Goal: Task Accomplishment & Management: Manage account settings

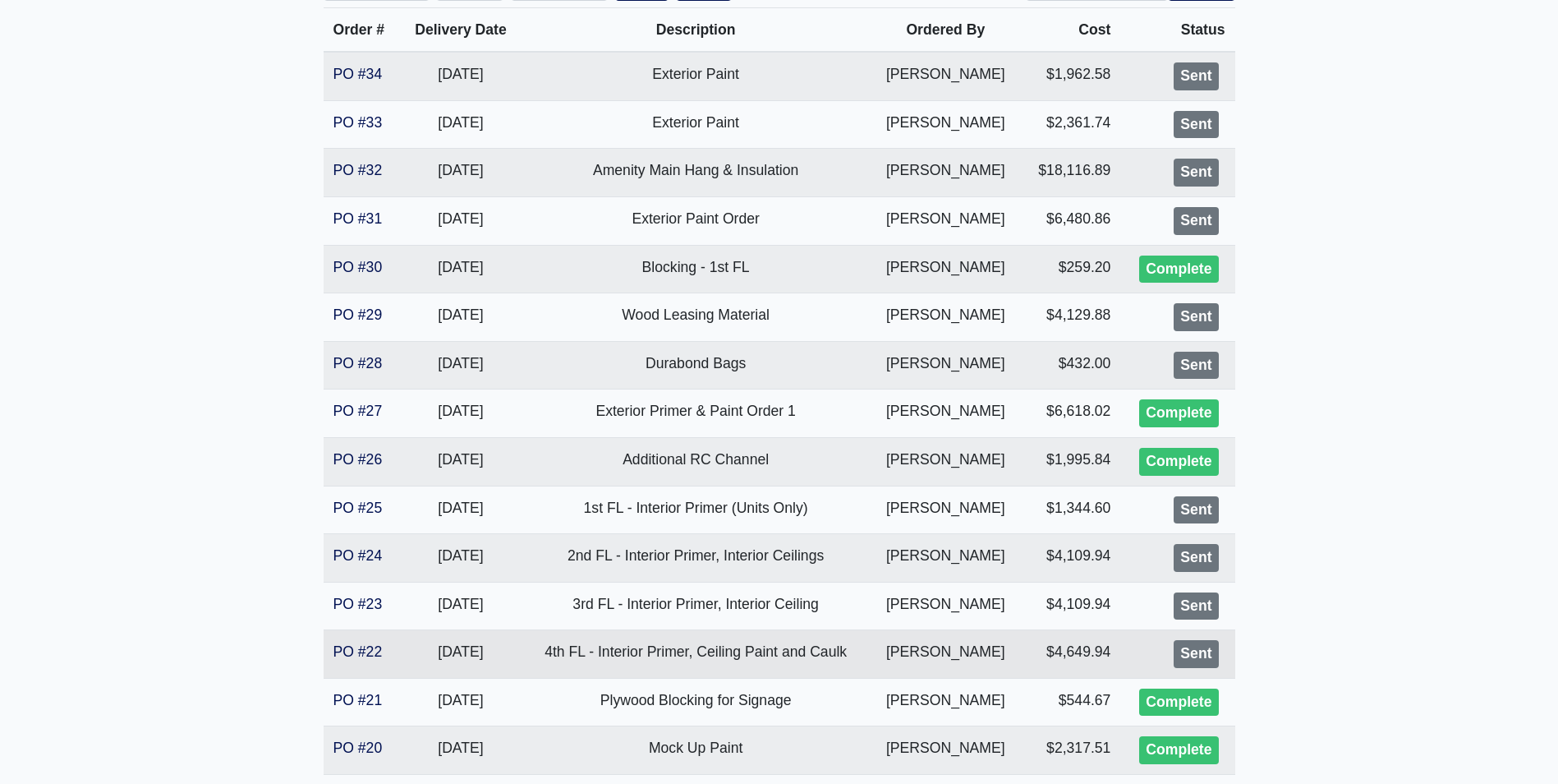
scroll to position [411, 0]
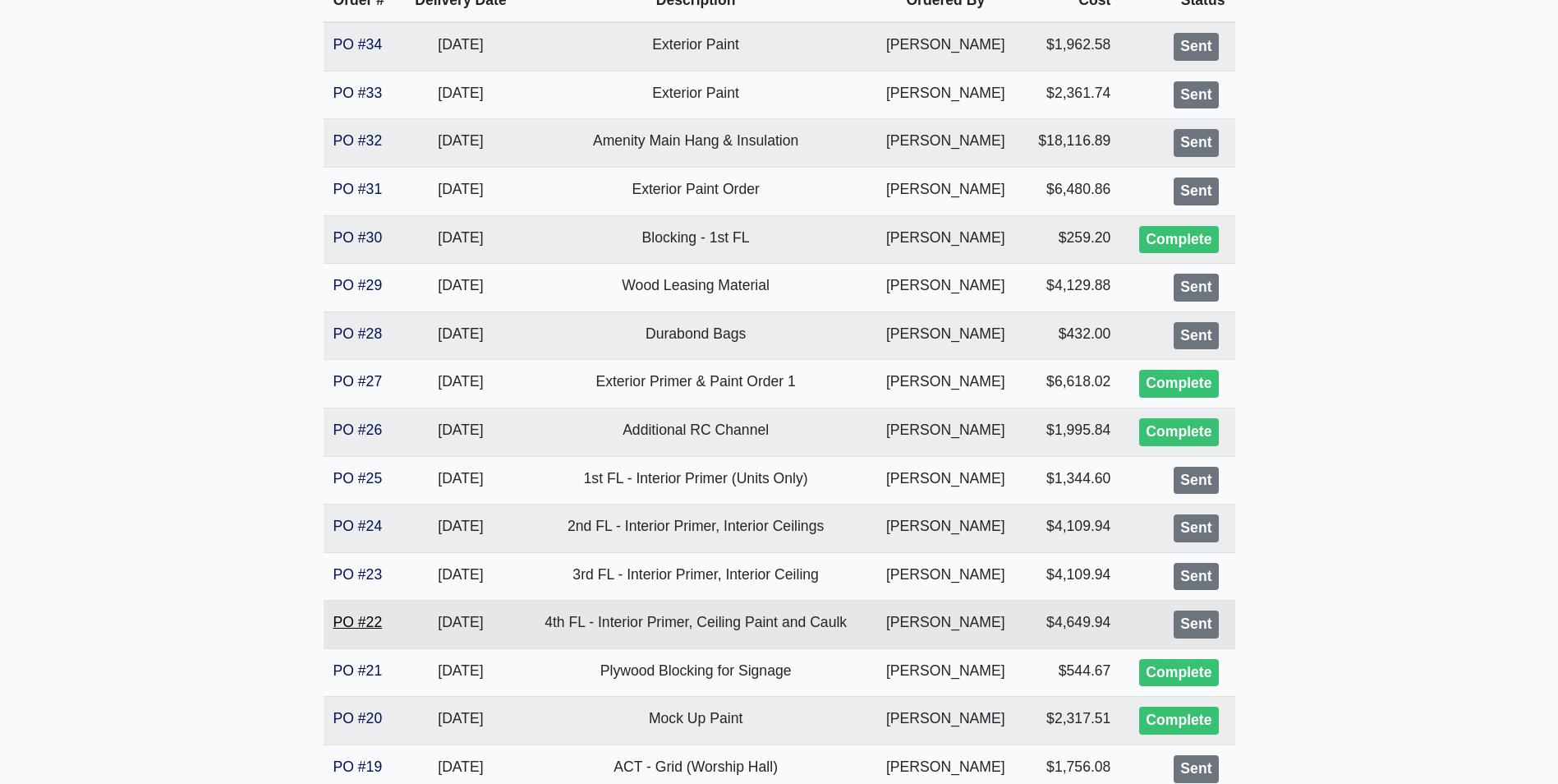
click at [336, 627] on link "PO #22" at bounding box center [358, 622] width 49 height 17
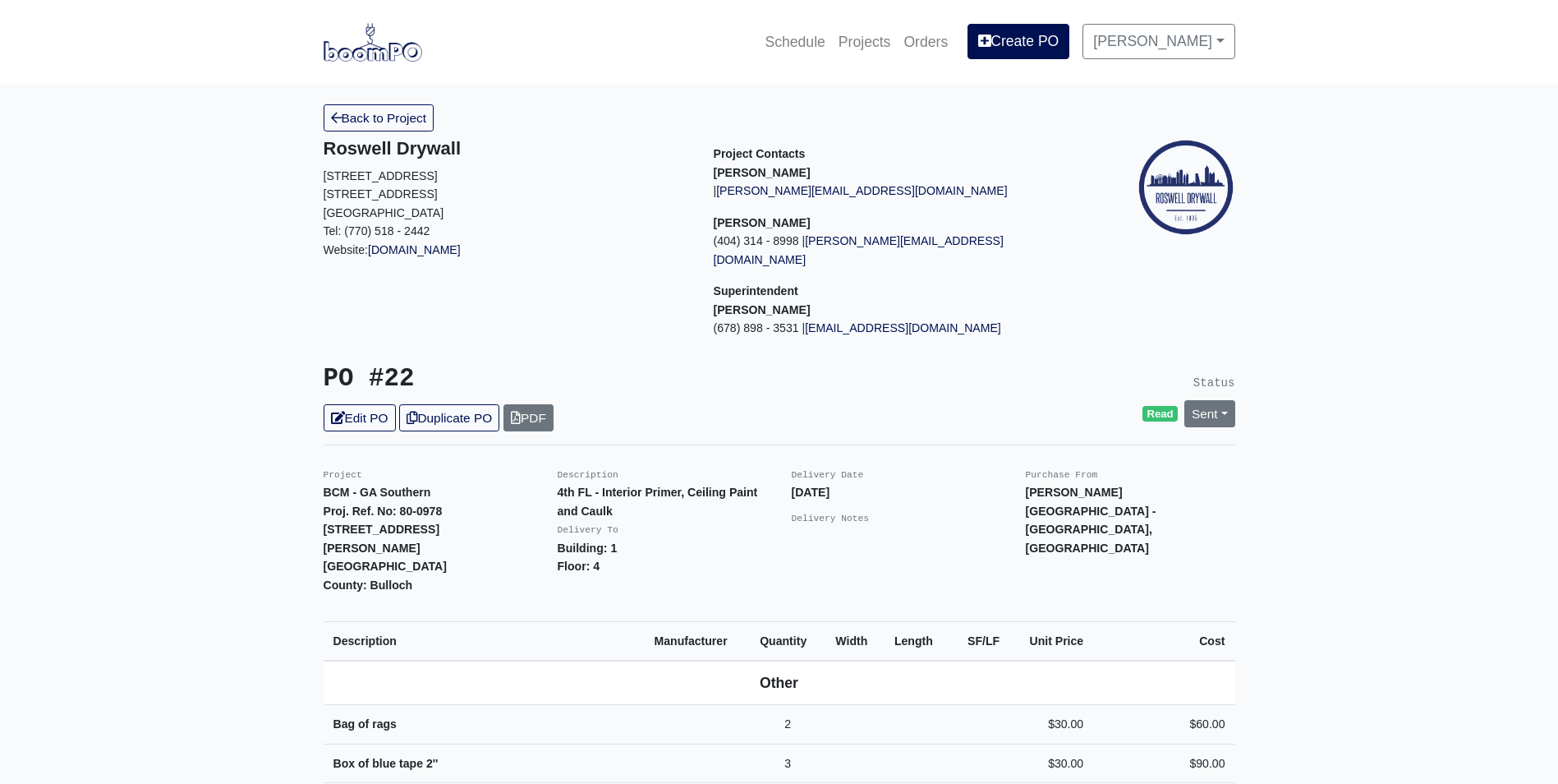
click at [407, 123] on link "Back to Project" at bounding box center [379, 117] width 111 height 27
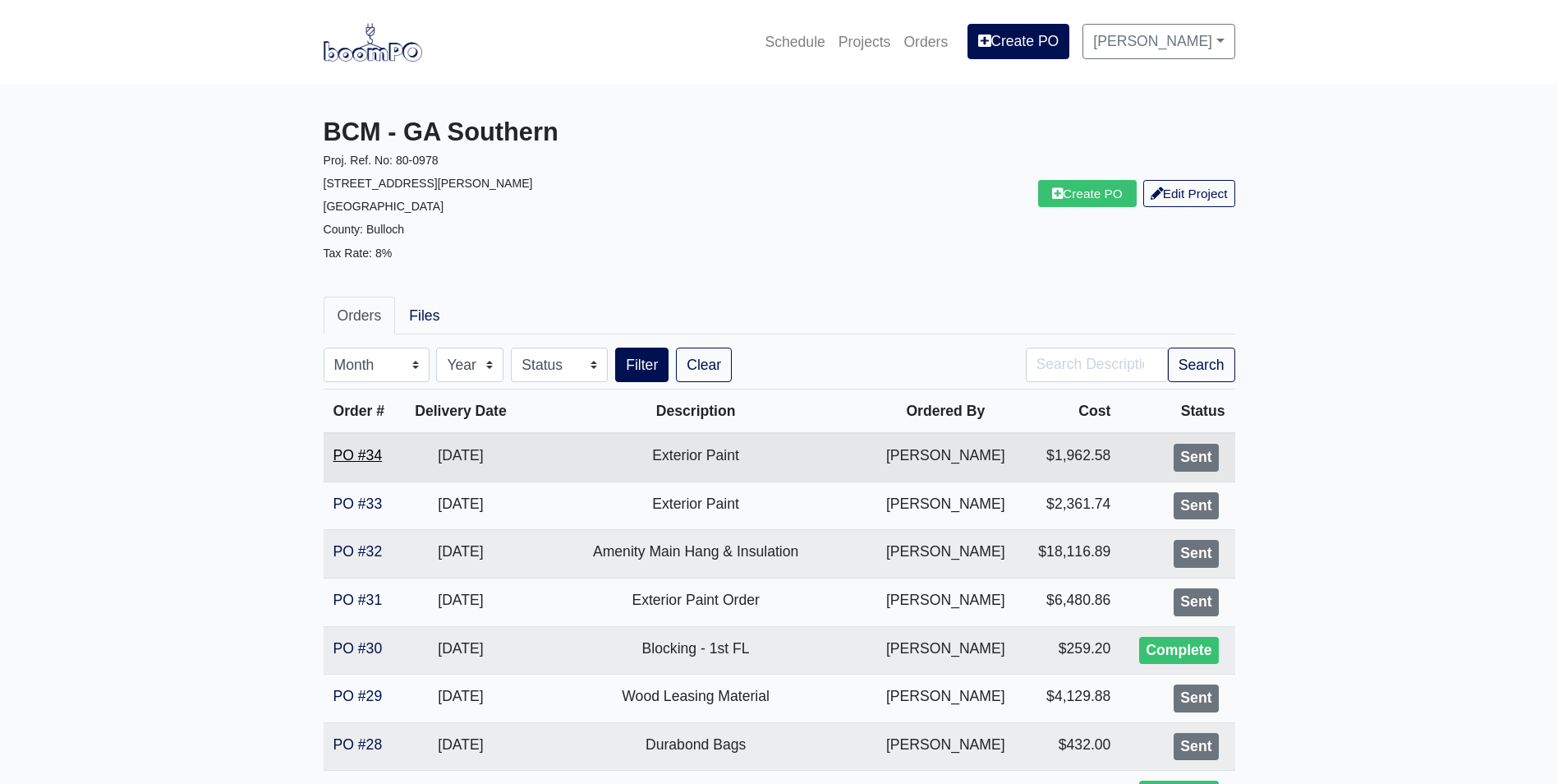
click at [359, 460] on link "PO #34" at bounding box center [358, 455] width 49 height 17
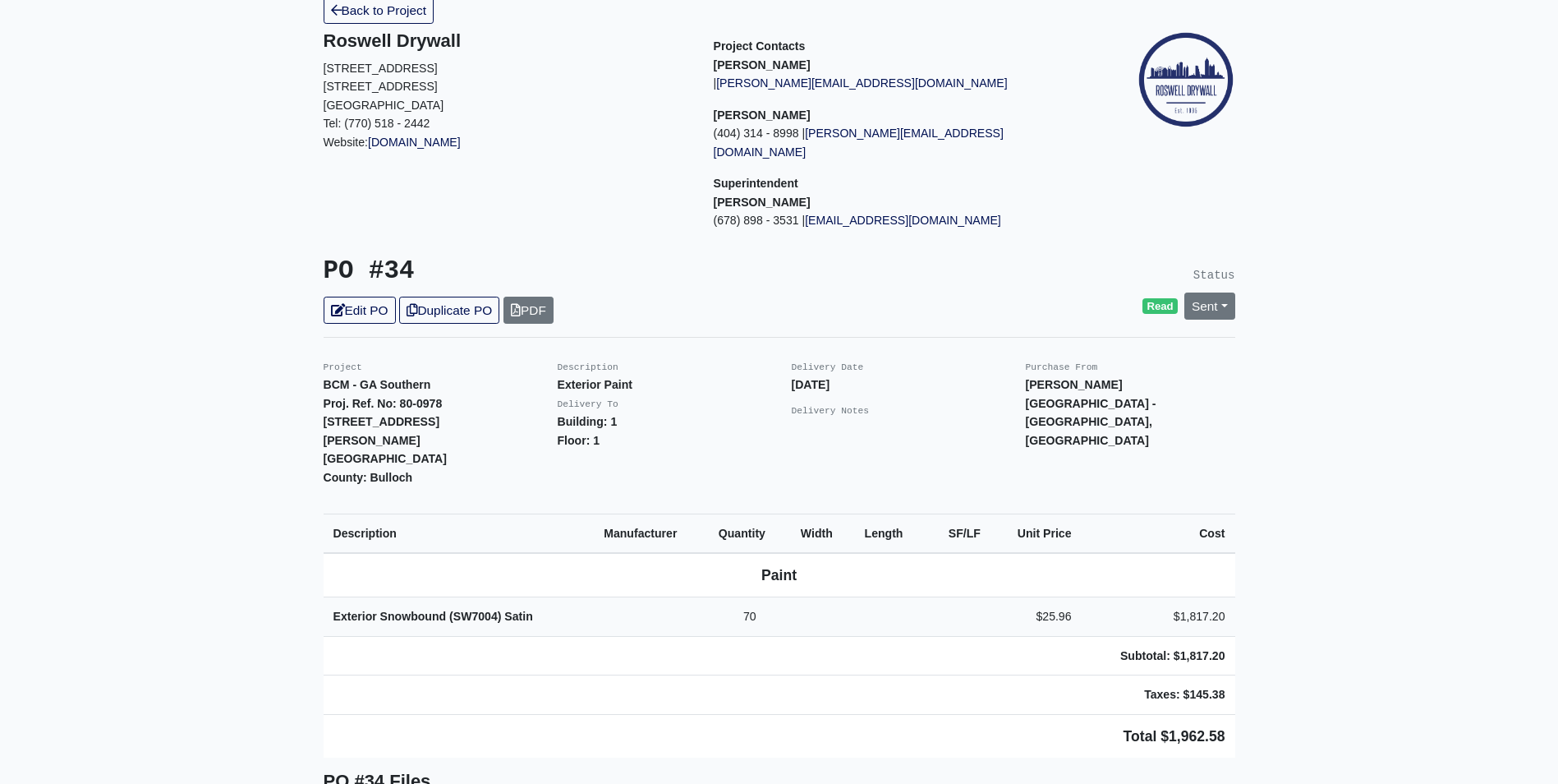
scroll to position [82, 0]
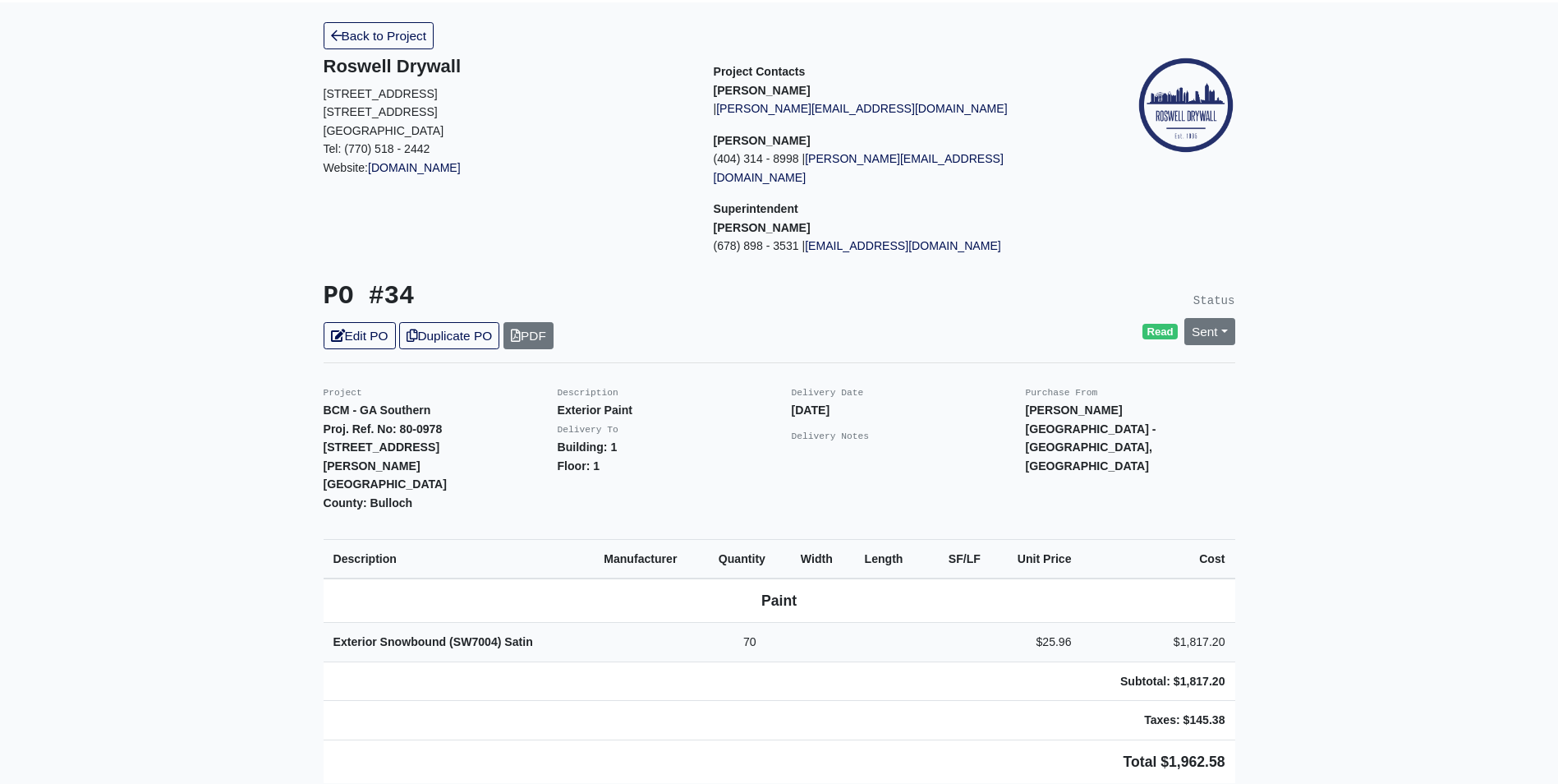
click at [940, 426] on p "Delivery Notes" at bounding box center [896, 435] width 210 height 19
click at [375, 45] on link "Back to Project" at bounding box center [379, 35] width 111 height 27
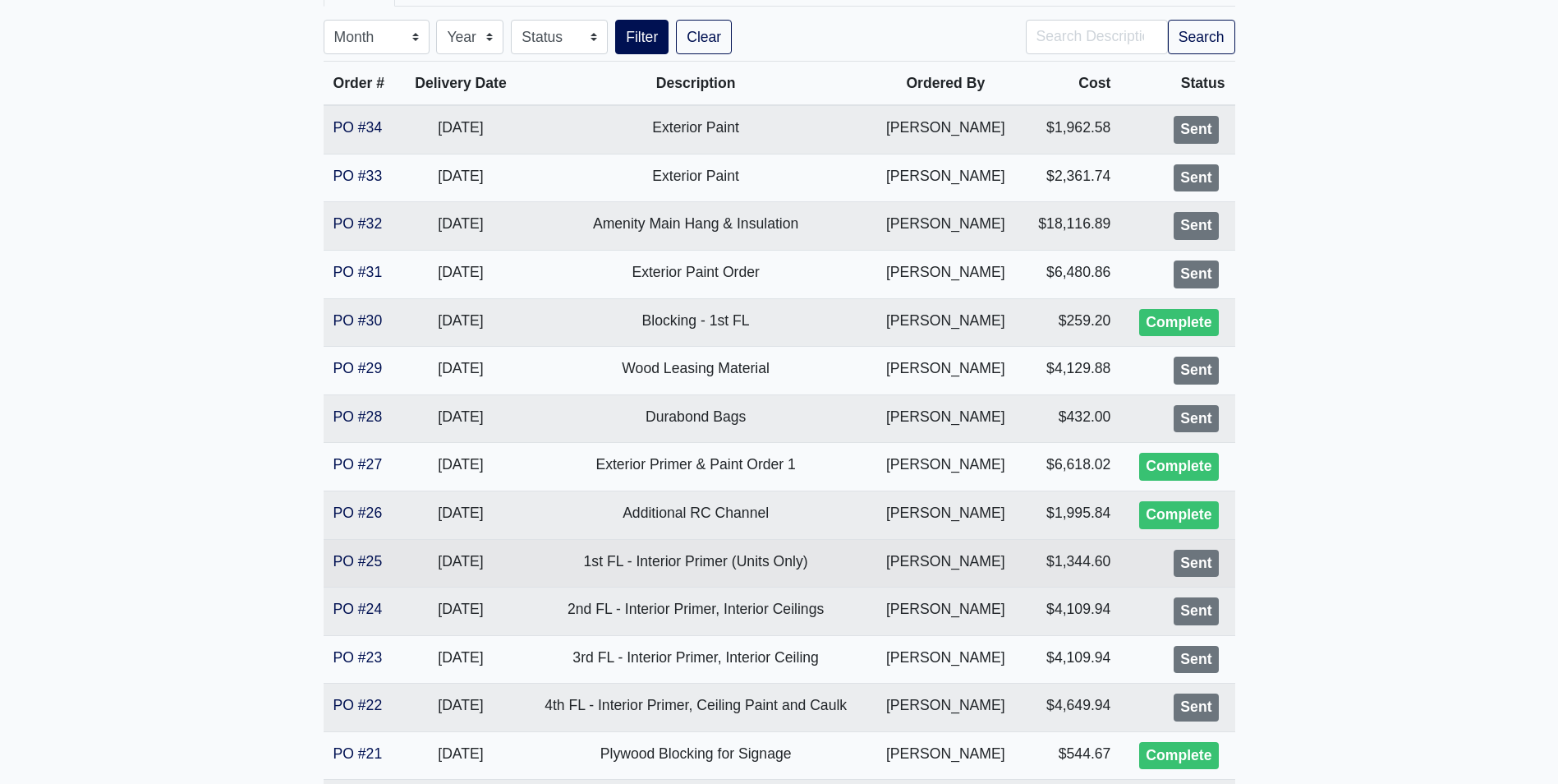
scroll to position [328, 0]
click at [365, 563] on link "PO #25" at bounding box center [358, 560] width 49 height 17
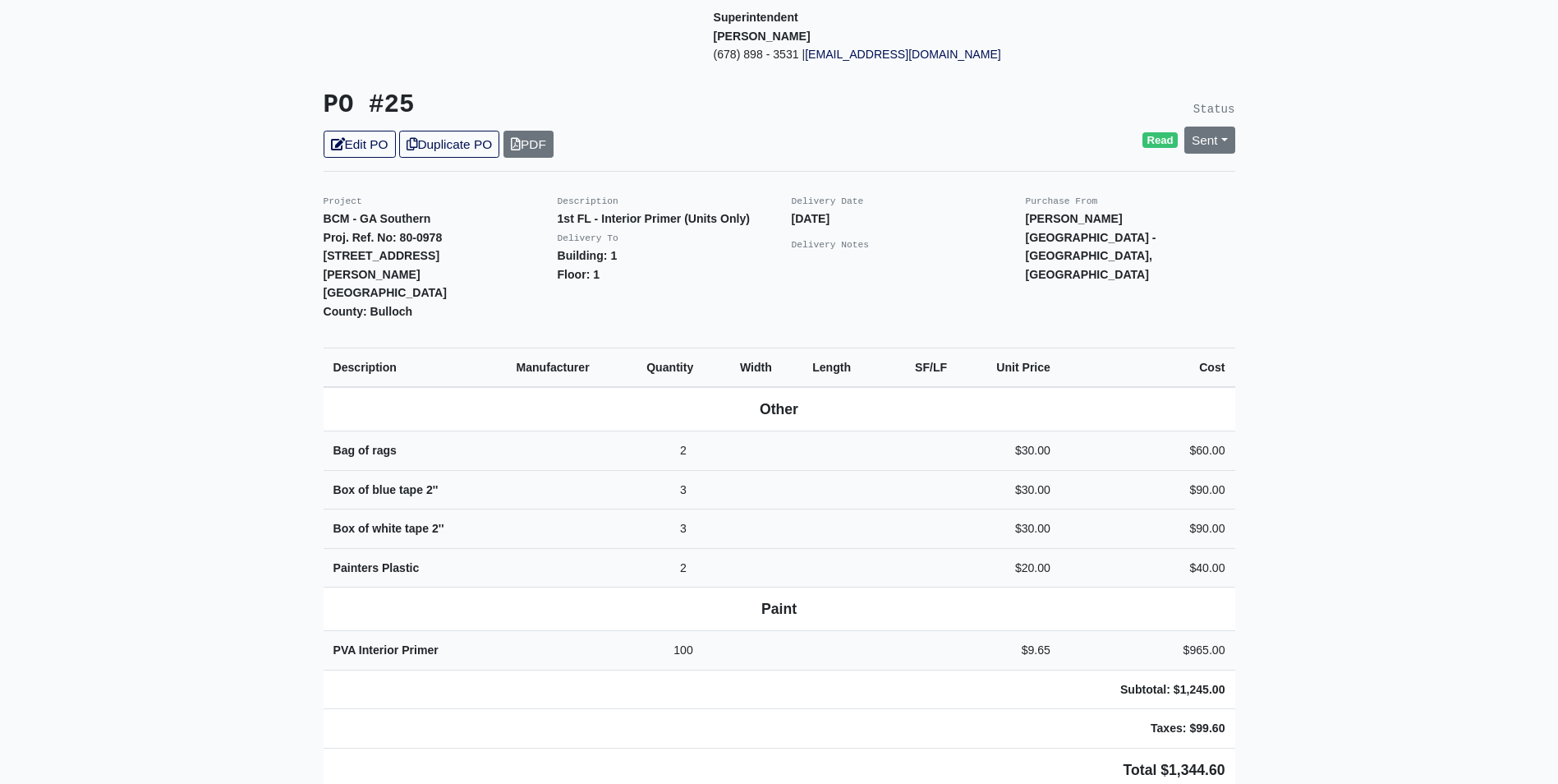
scroll to position [246, 0]
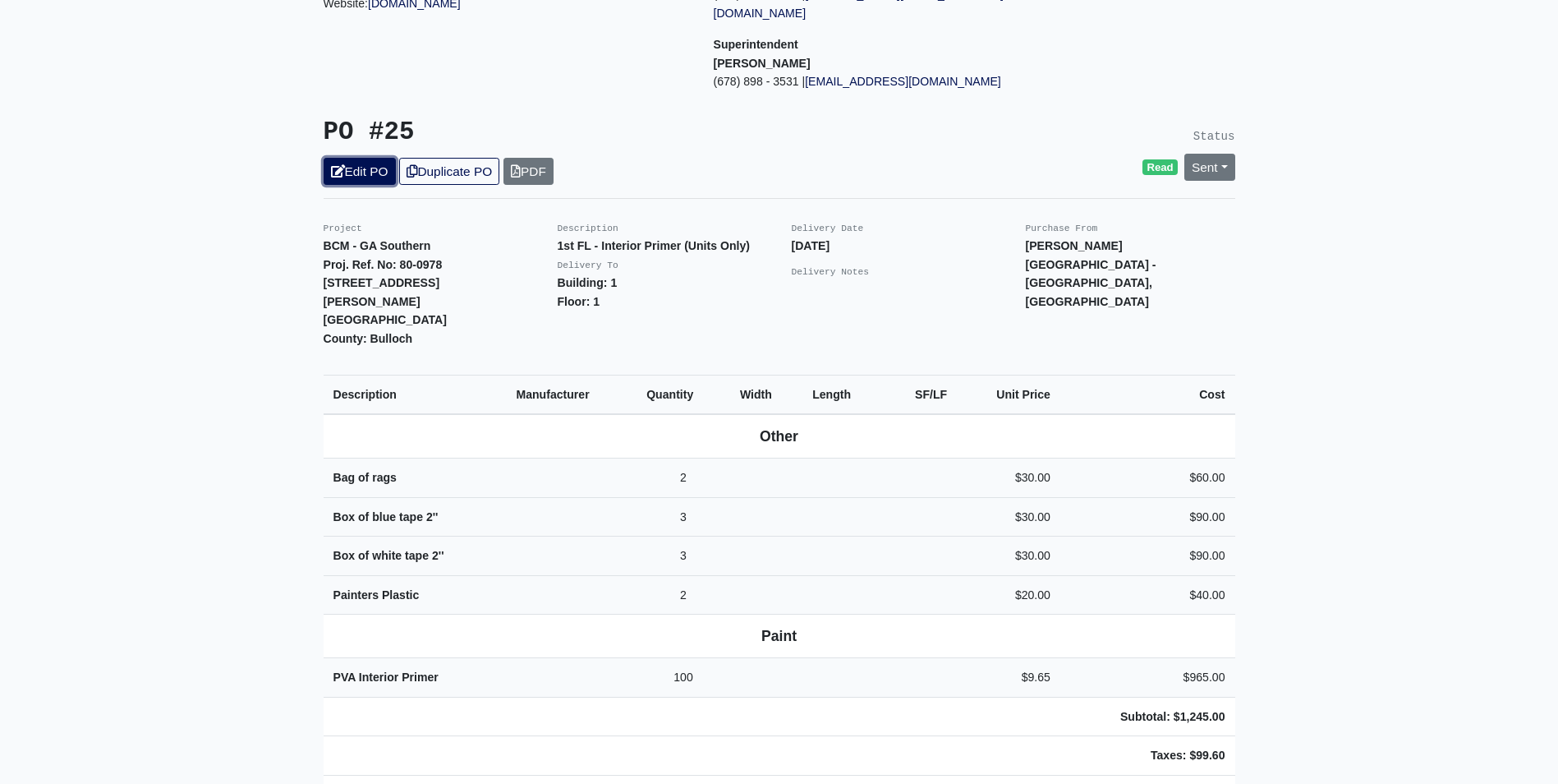
click at [368, 158] on link "Edit PO" at bounding box center [360, 171] width 73 height 27
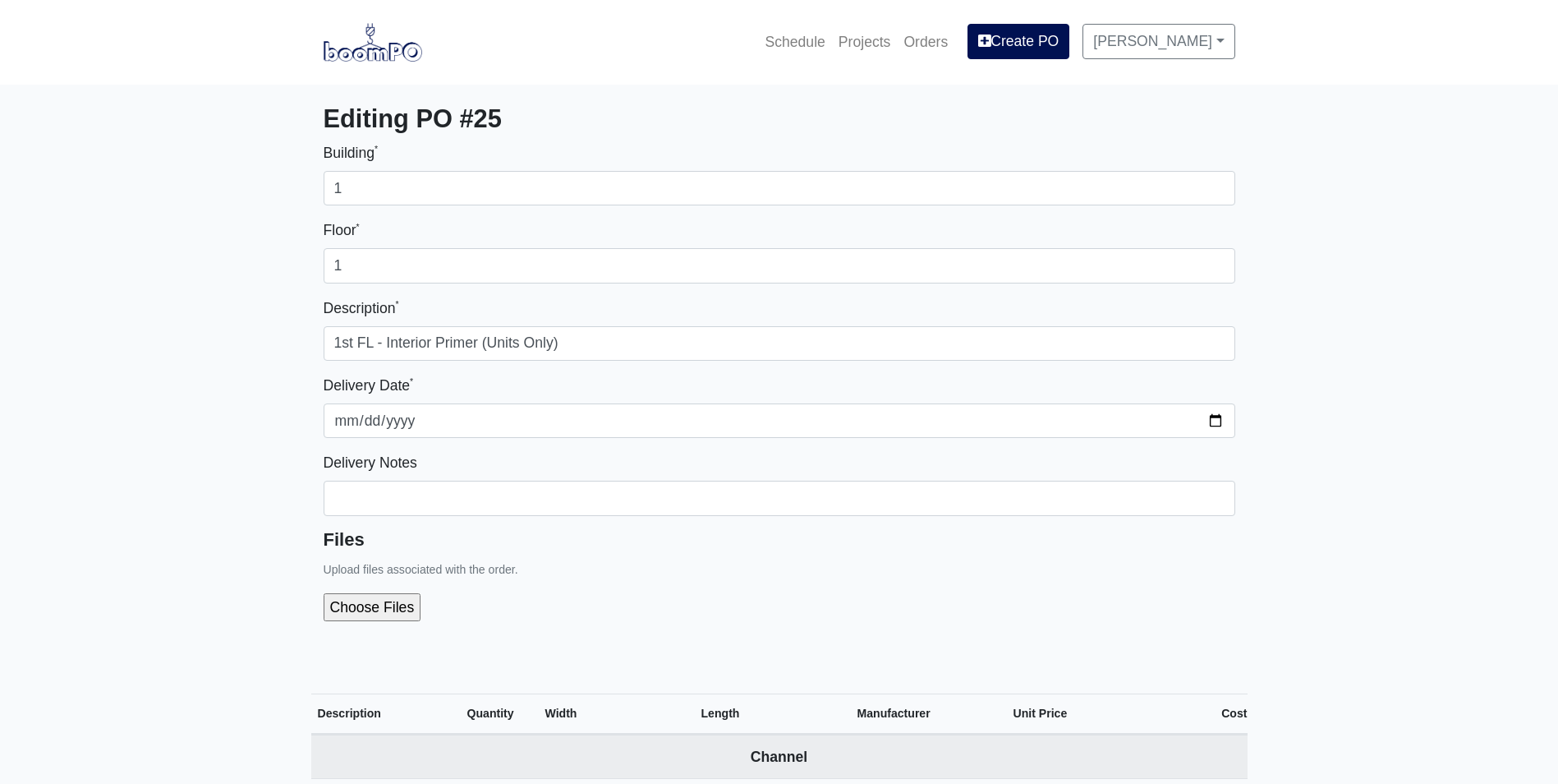
select select
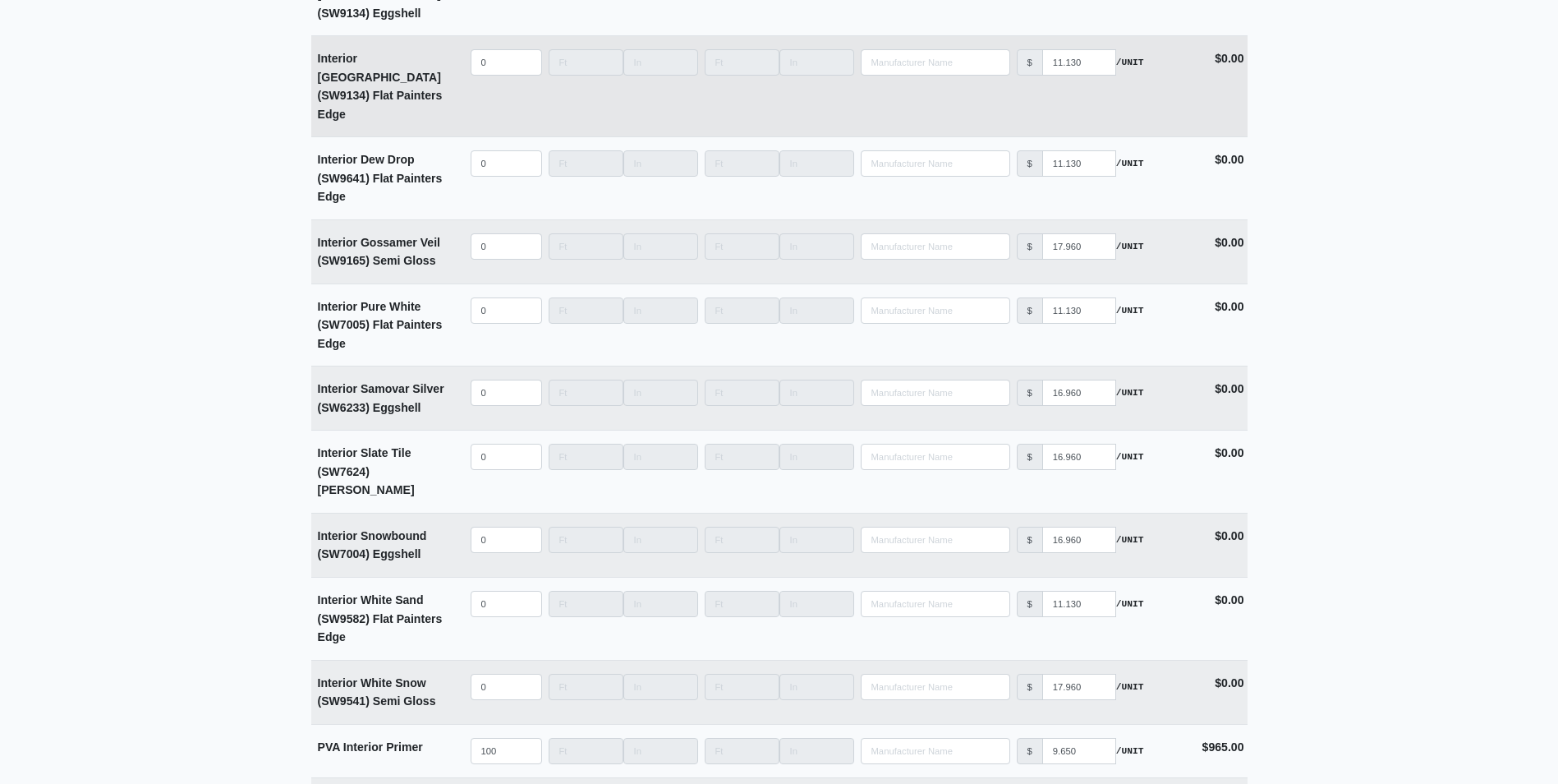
scroll to position [4025, 0]
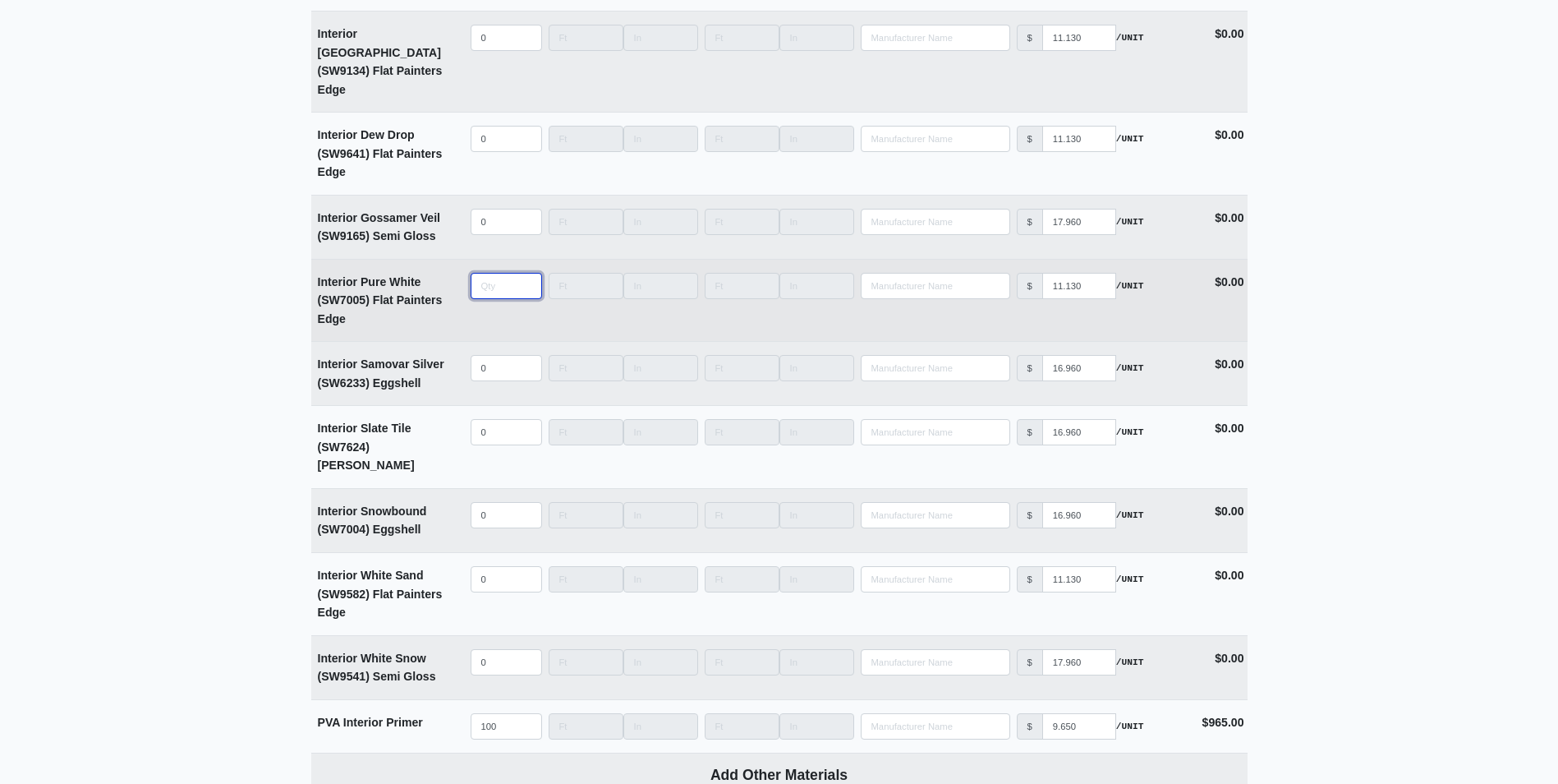
click at [488, 273] on input "quantity" at bounding box center [506, 286] width 72 height 26
type input "5"
select select
type input "50"
select select
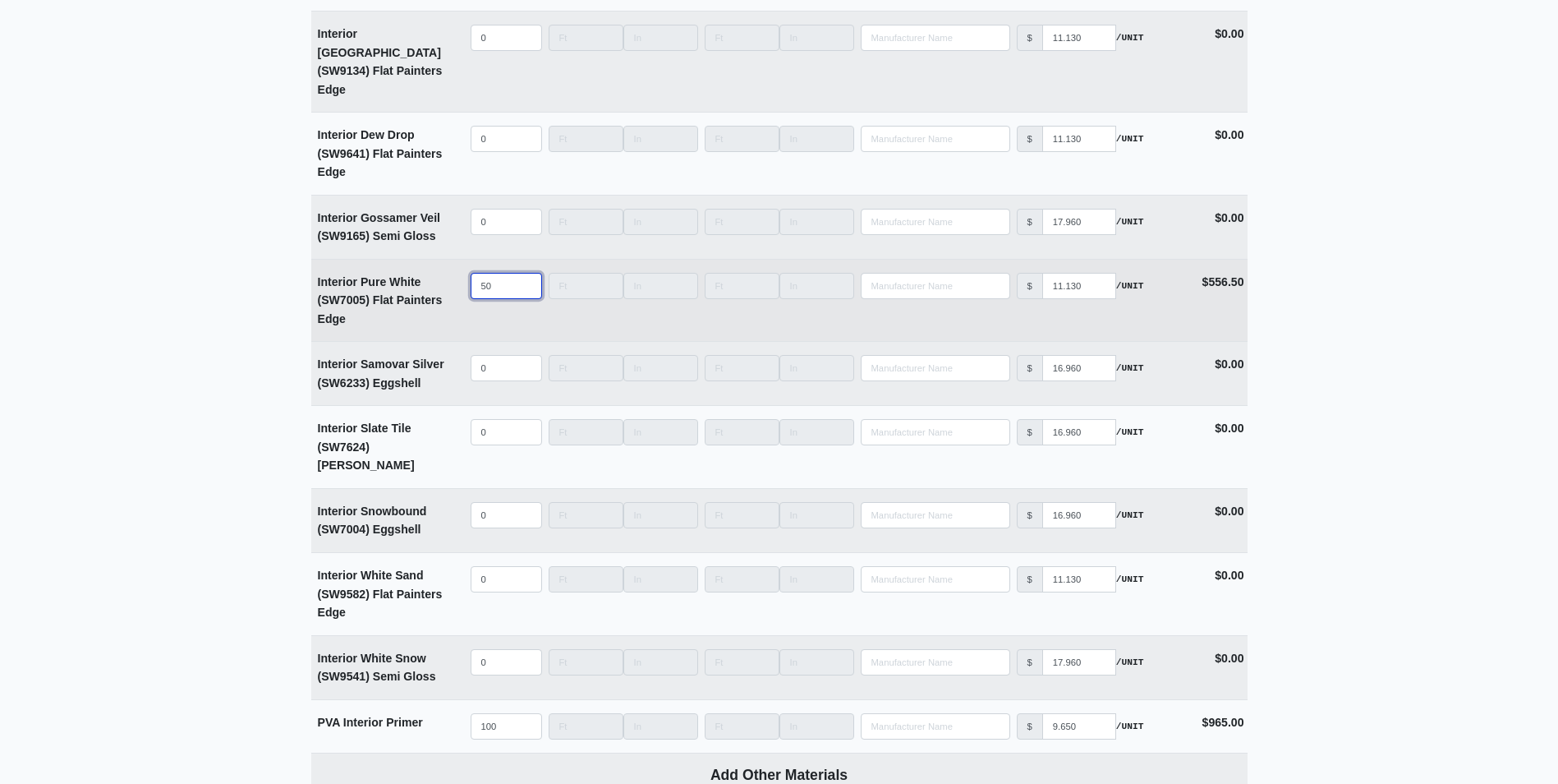
type input "50"
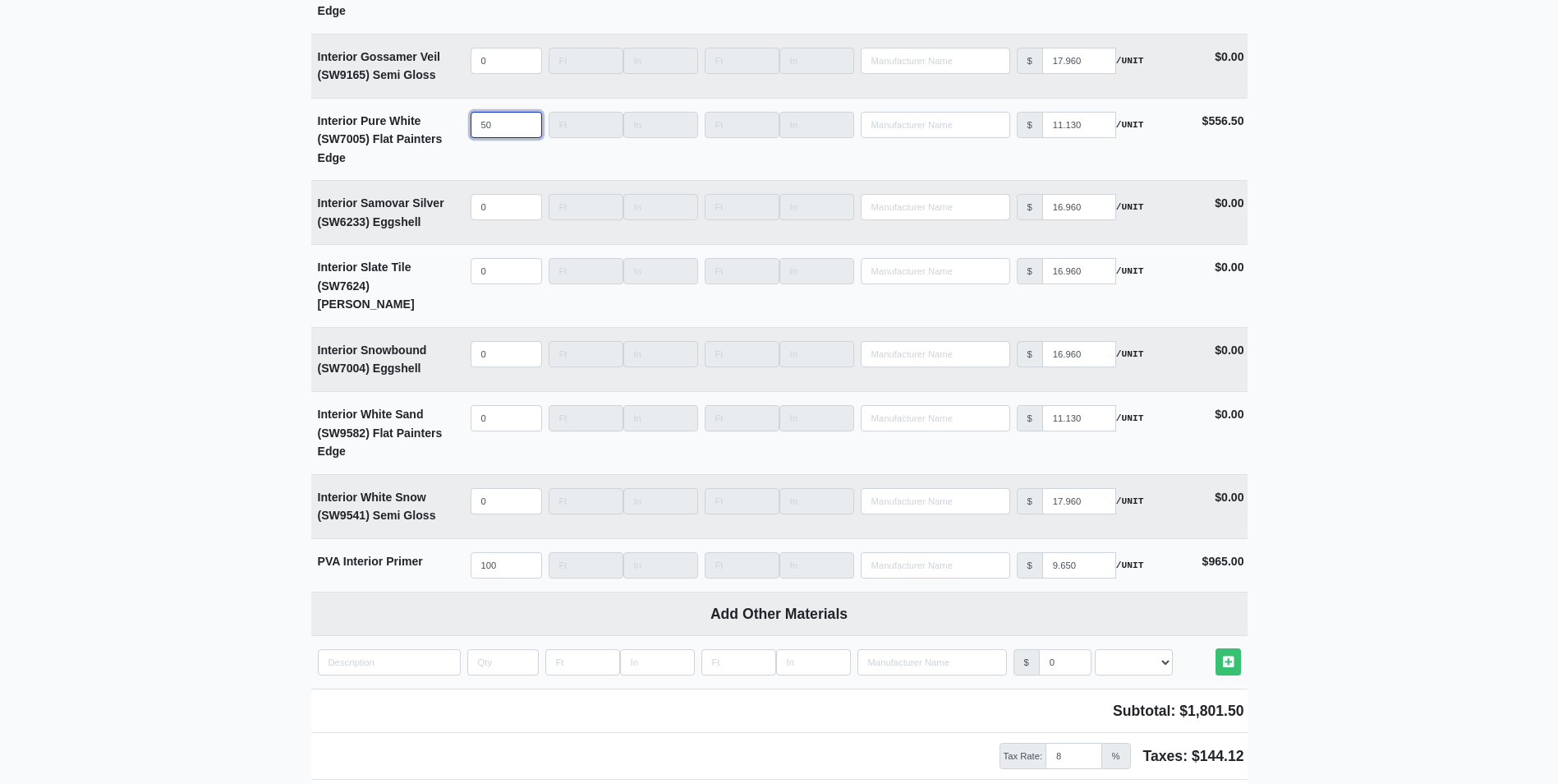
scroll to position [4310, 0]
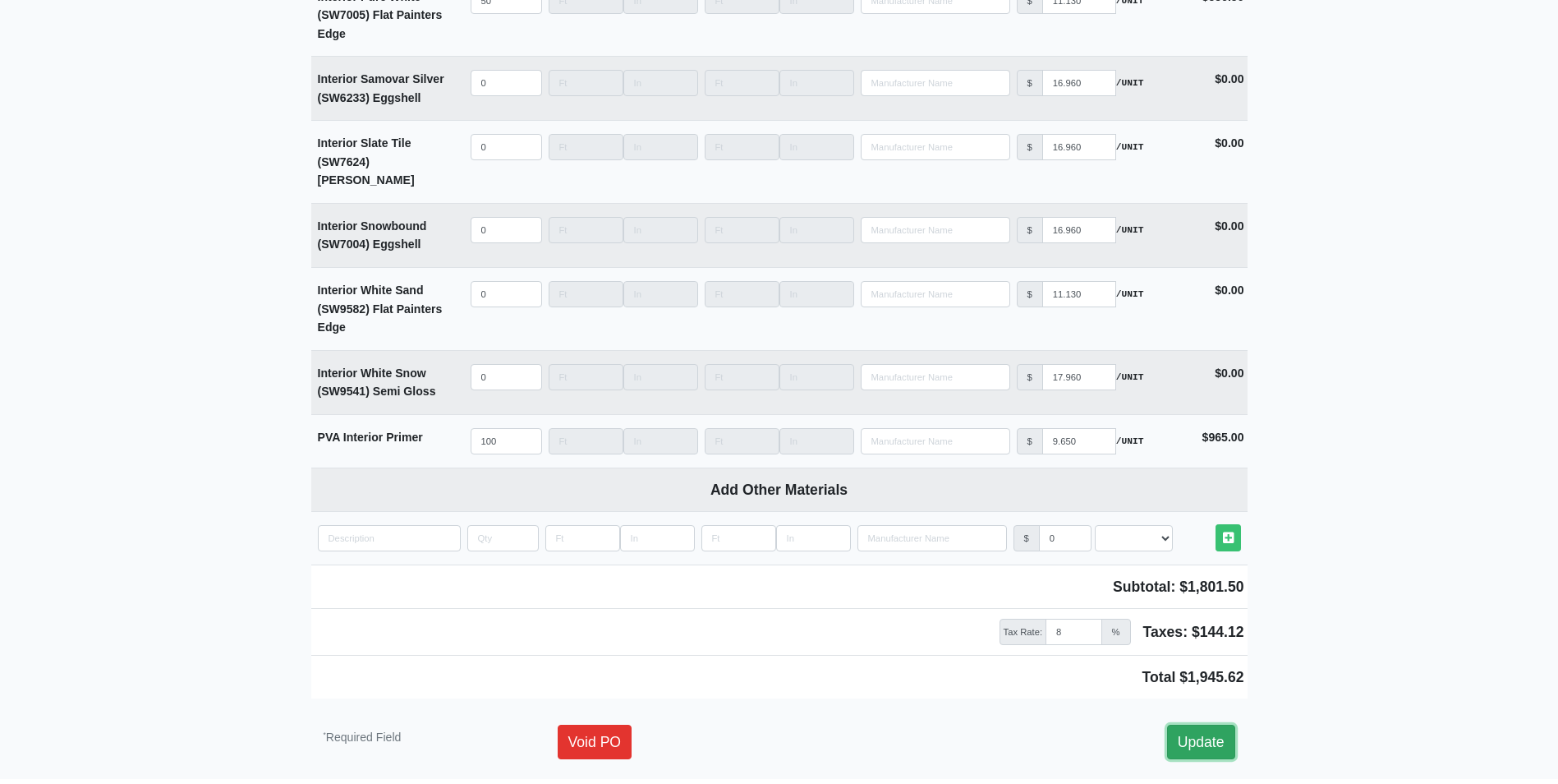
click at [1225, 724] on link "Update" at bounding box center [1201, 741] width 68 height 34
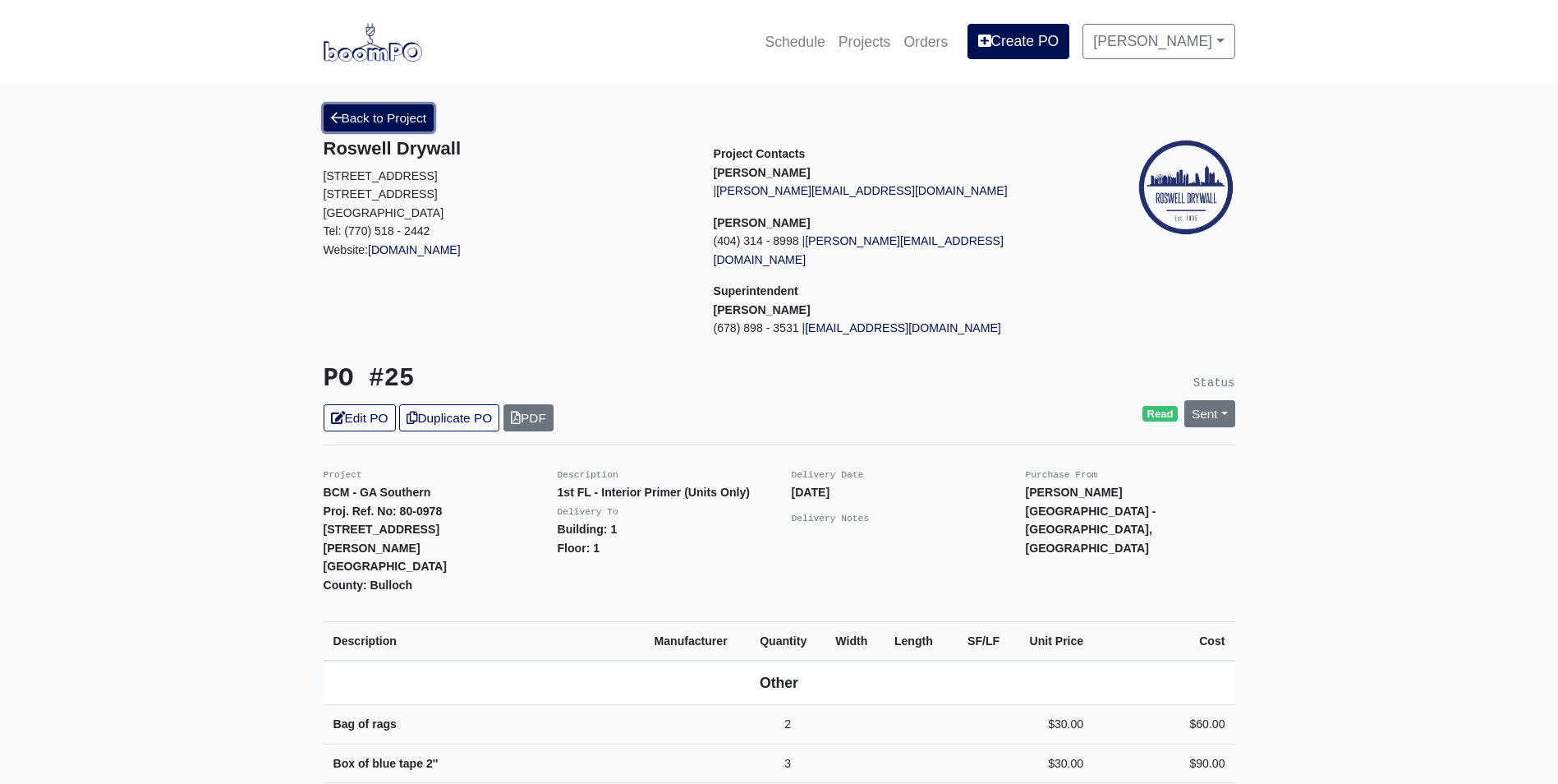
click at [395, 123] on link "Back to Project" at bounding box center [379, 117] width 111 height 27
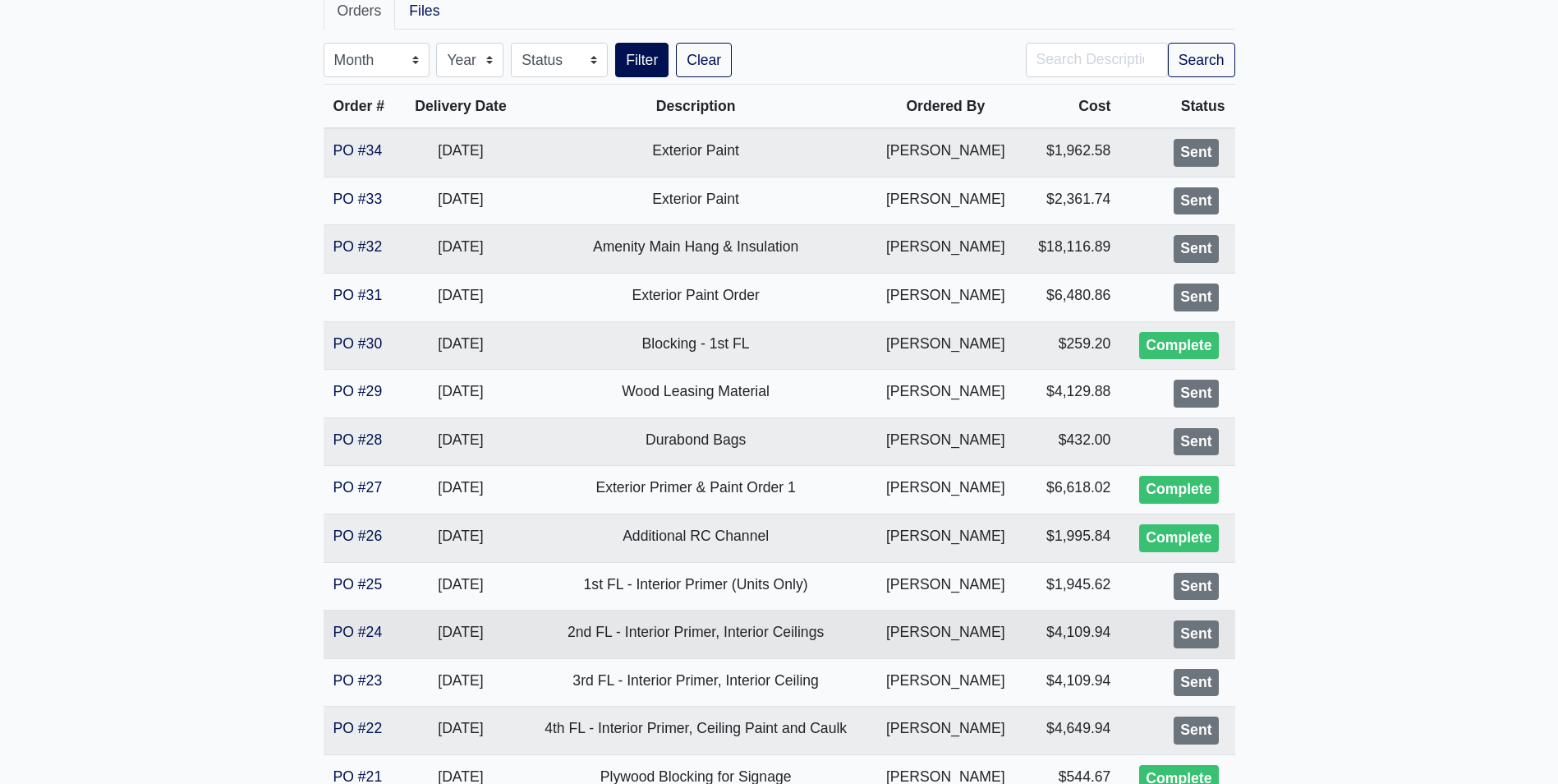
scroll to position [328, 0]
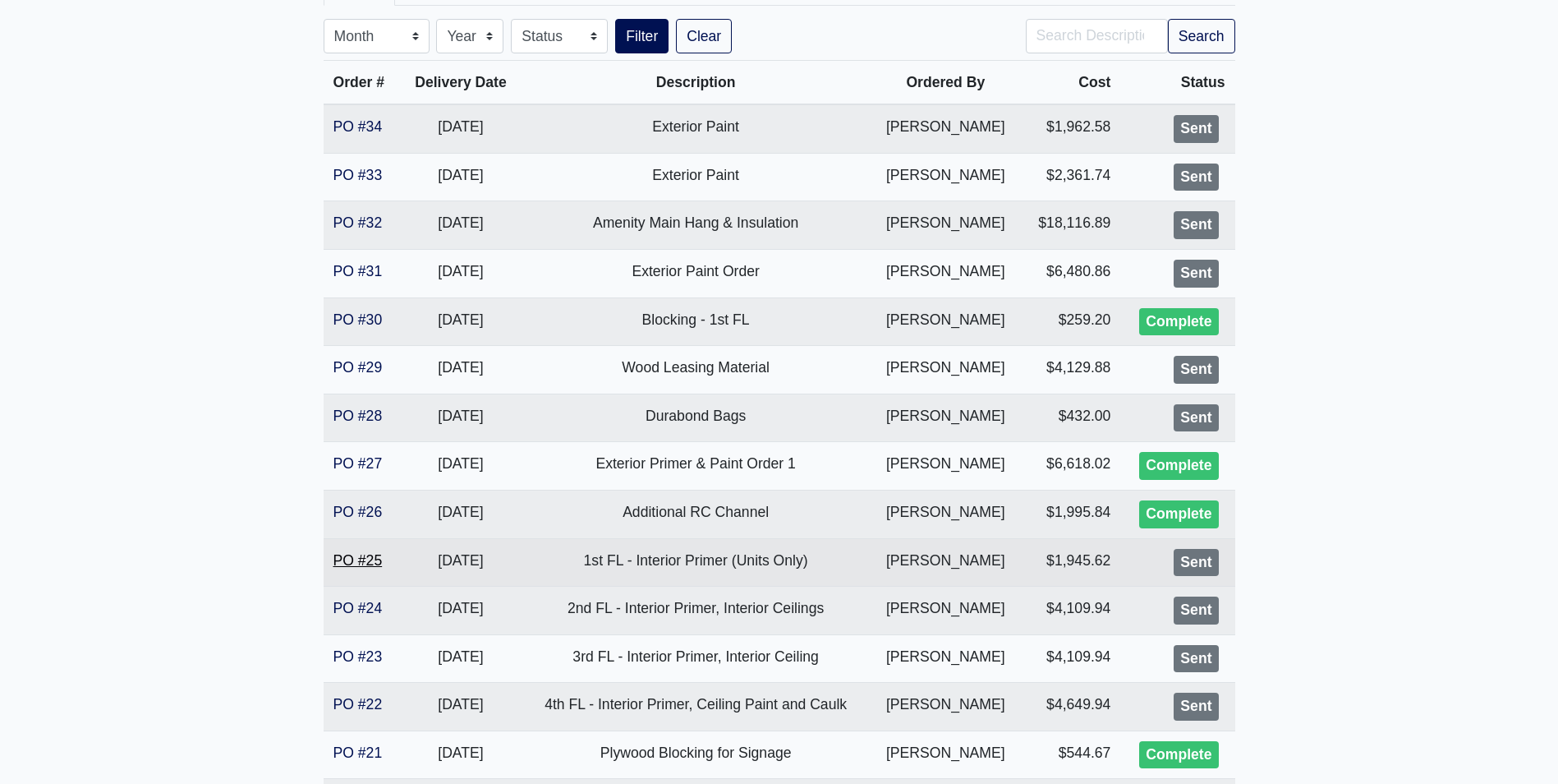
click at [338, 556] on link "PO #25" at bounding box center [358, 560] width 49 height 17
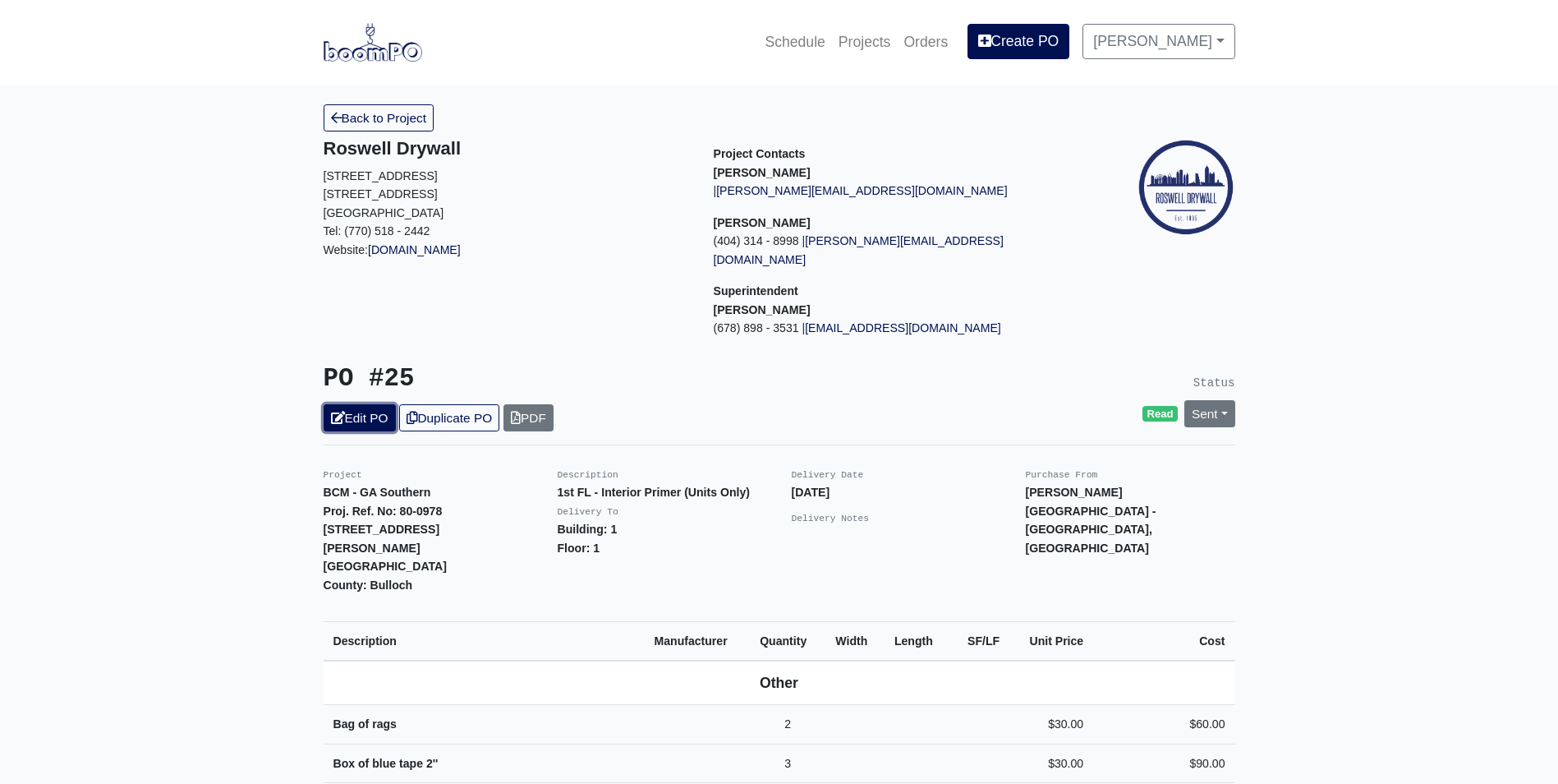
click at [352, 405] on link "Edit PO" at bounding box center [360, 418] width 73 height 27
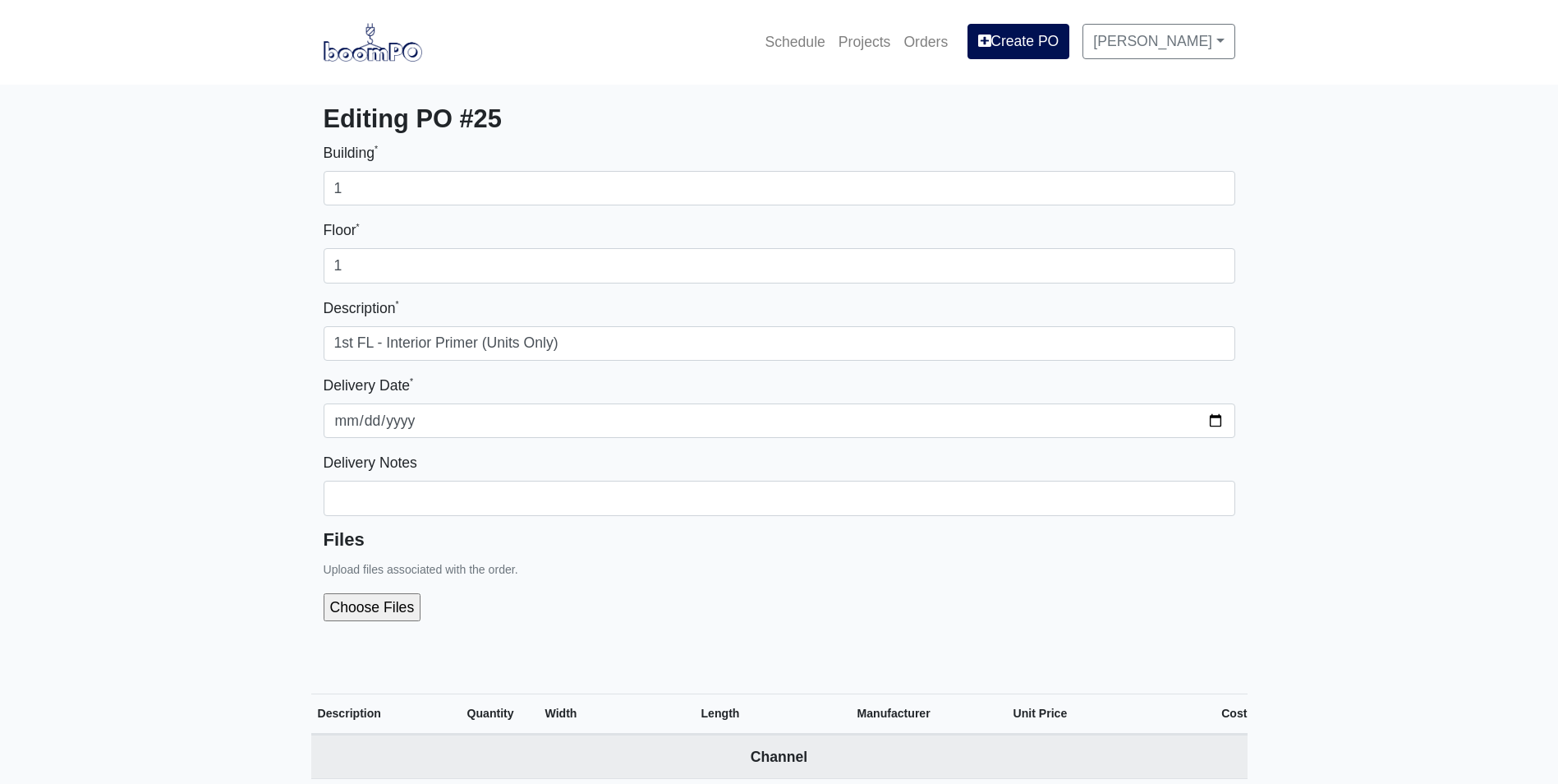
select select
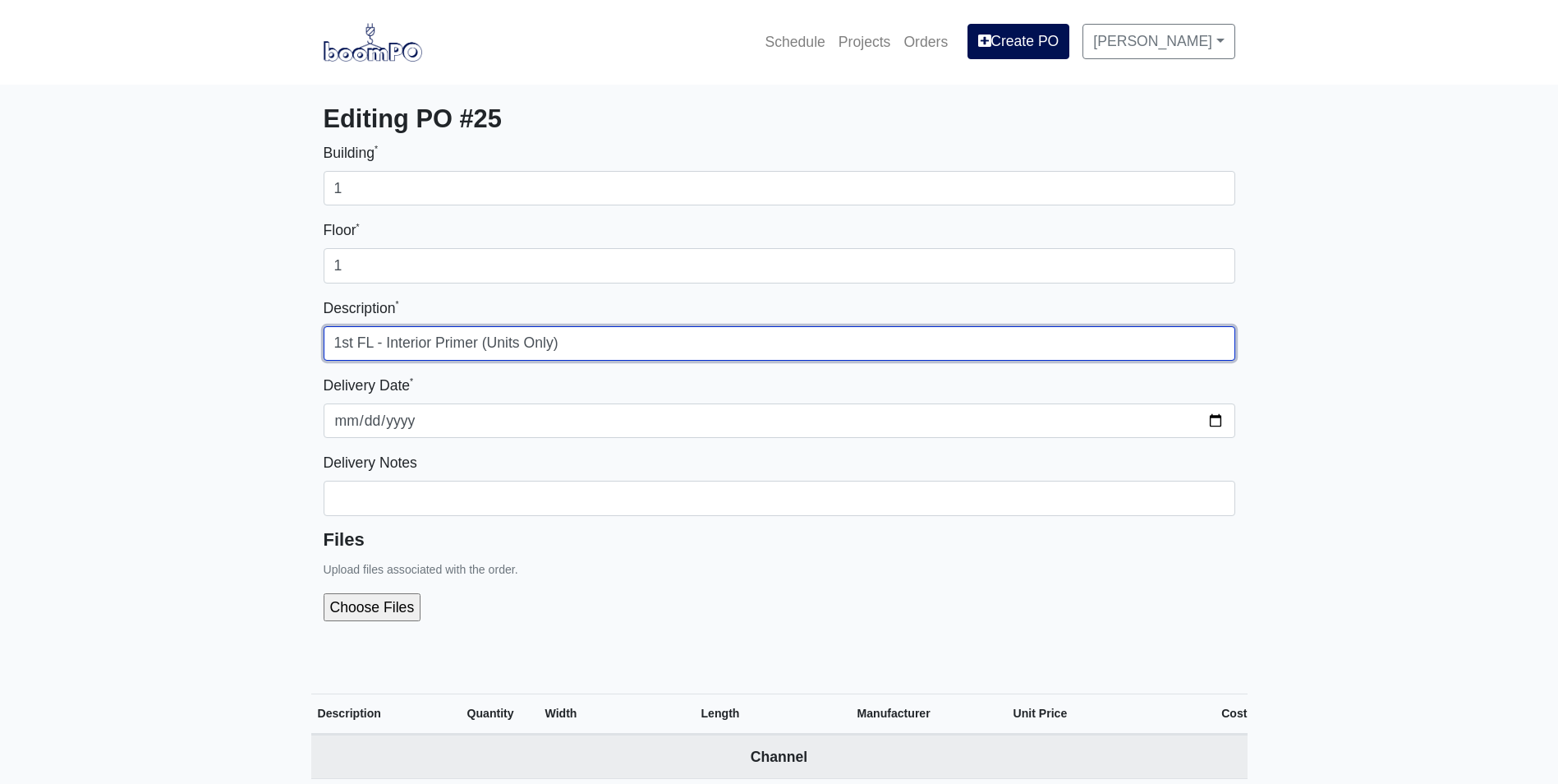
click at [475, 346] on input "1st FL - Interior Primer (Units Only)" at bounding box center [779, 343] width 912 height 34
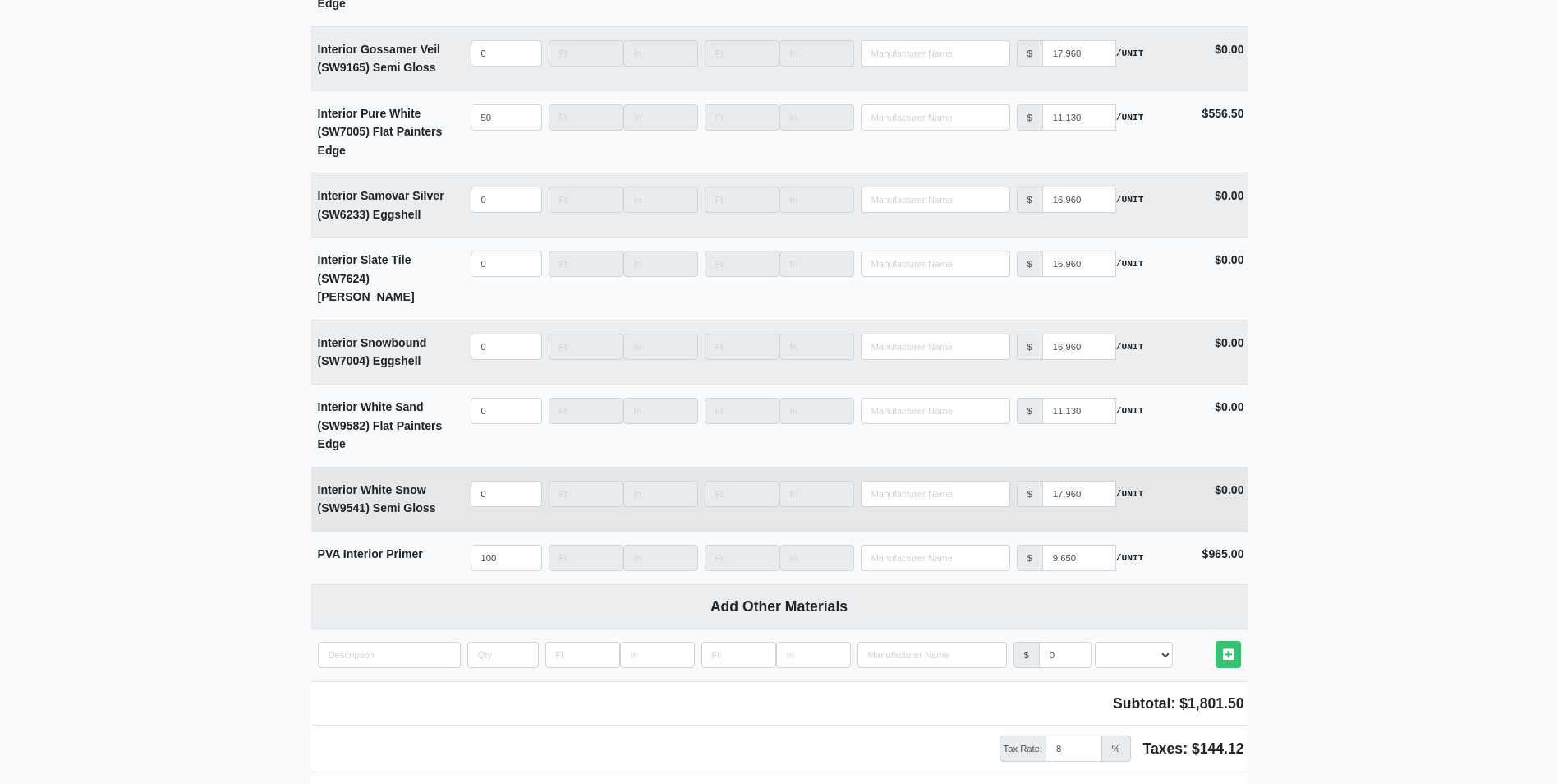
scroll to position [4310, 0]
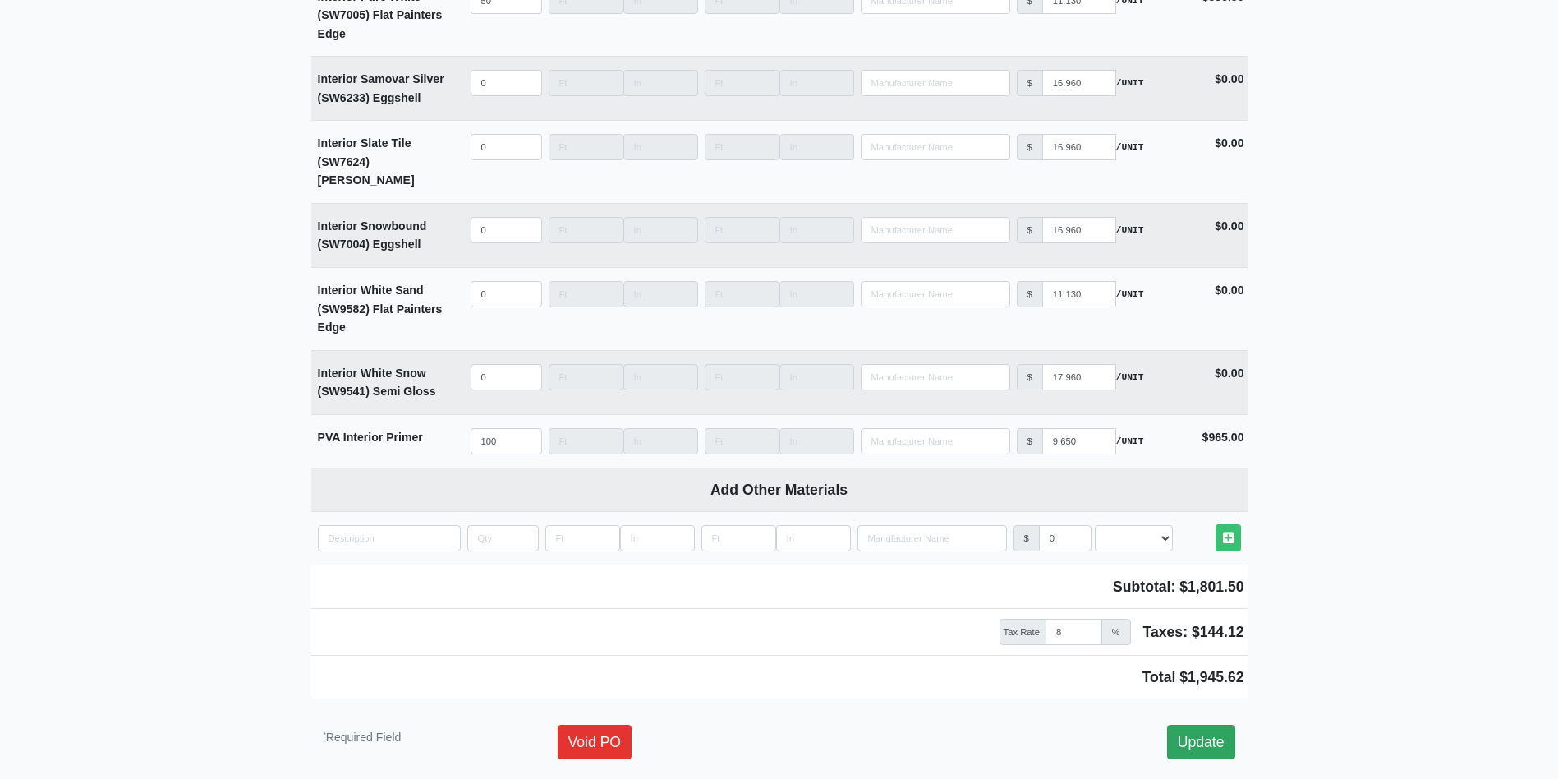
type input "1st FL - Interior Primer, Ceiling Paint (Units Only)"
click at [1212, 724] on link "Update" at bounding box center [1201, 741] width 68 height 34
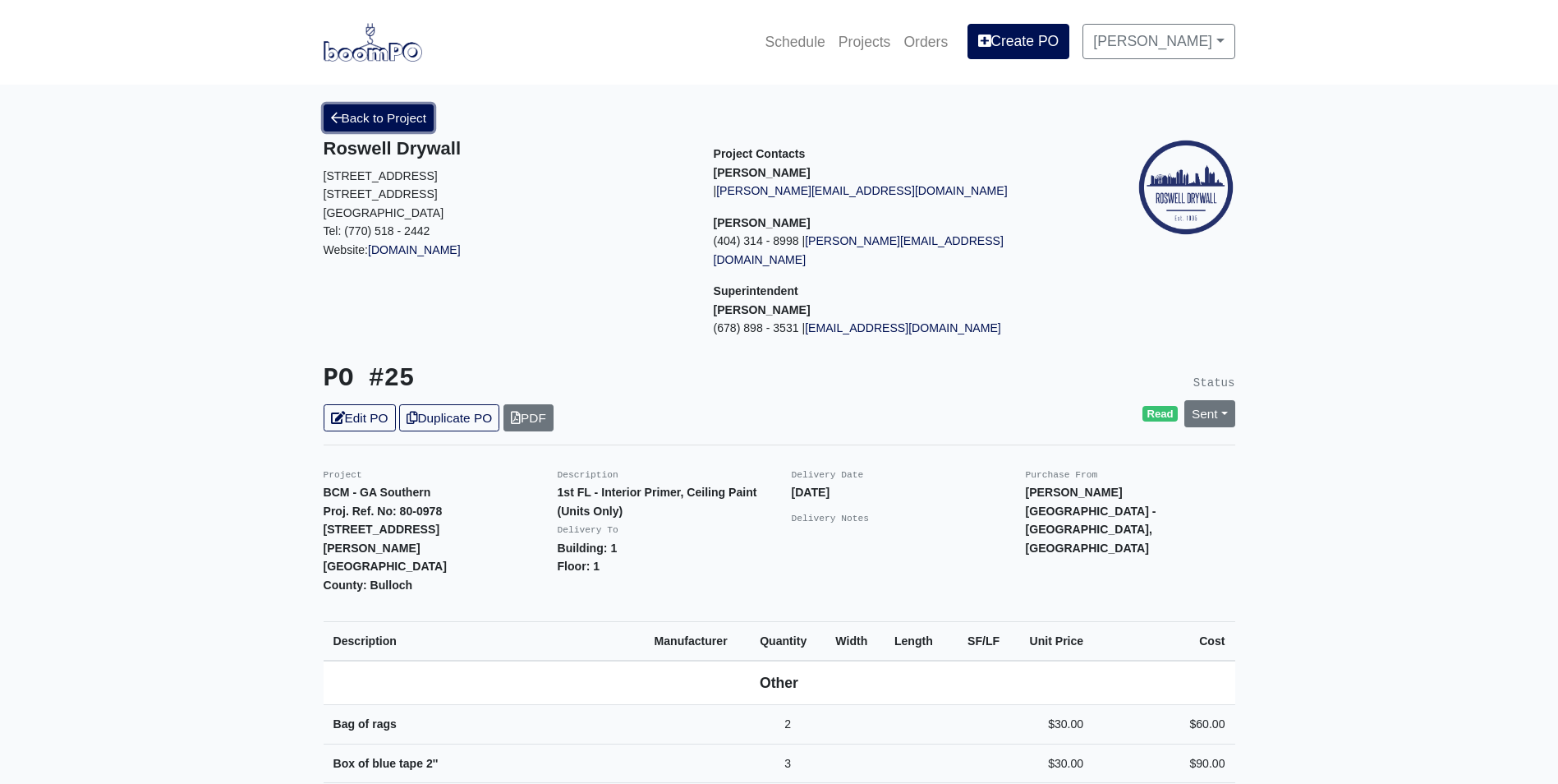
click at [425, 121] on link "Back to Project" at bounding box center [379, 117] width 111 height 27
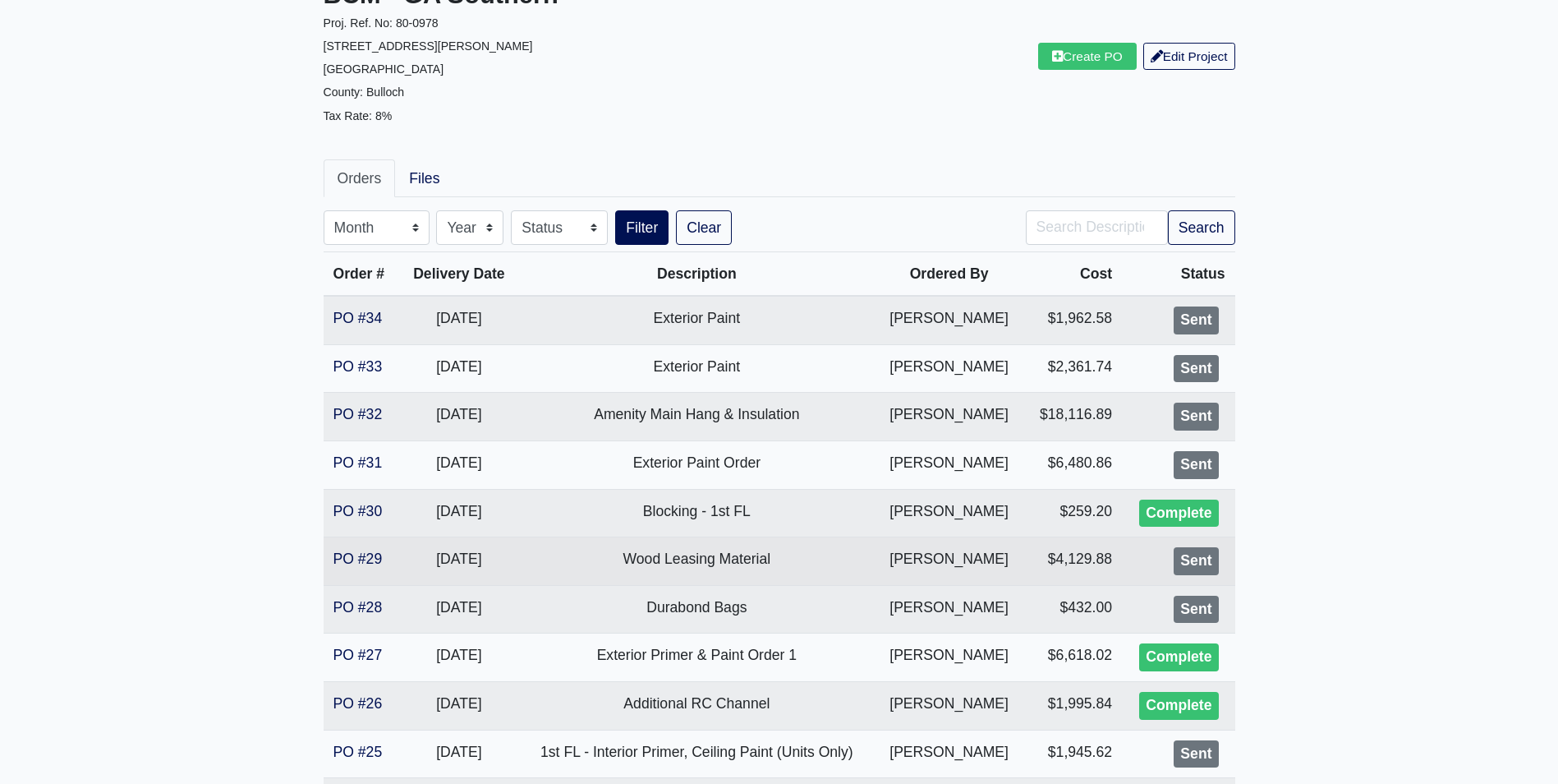
scroll to position [164, 0]
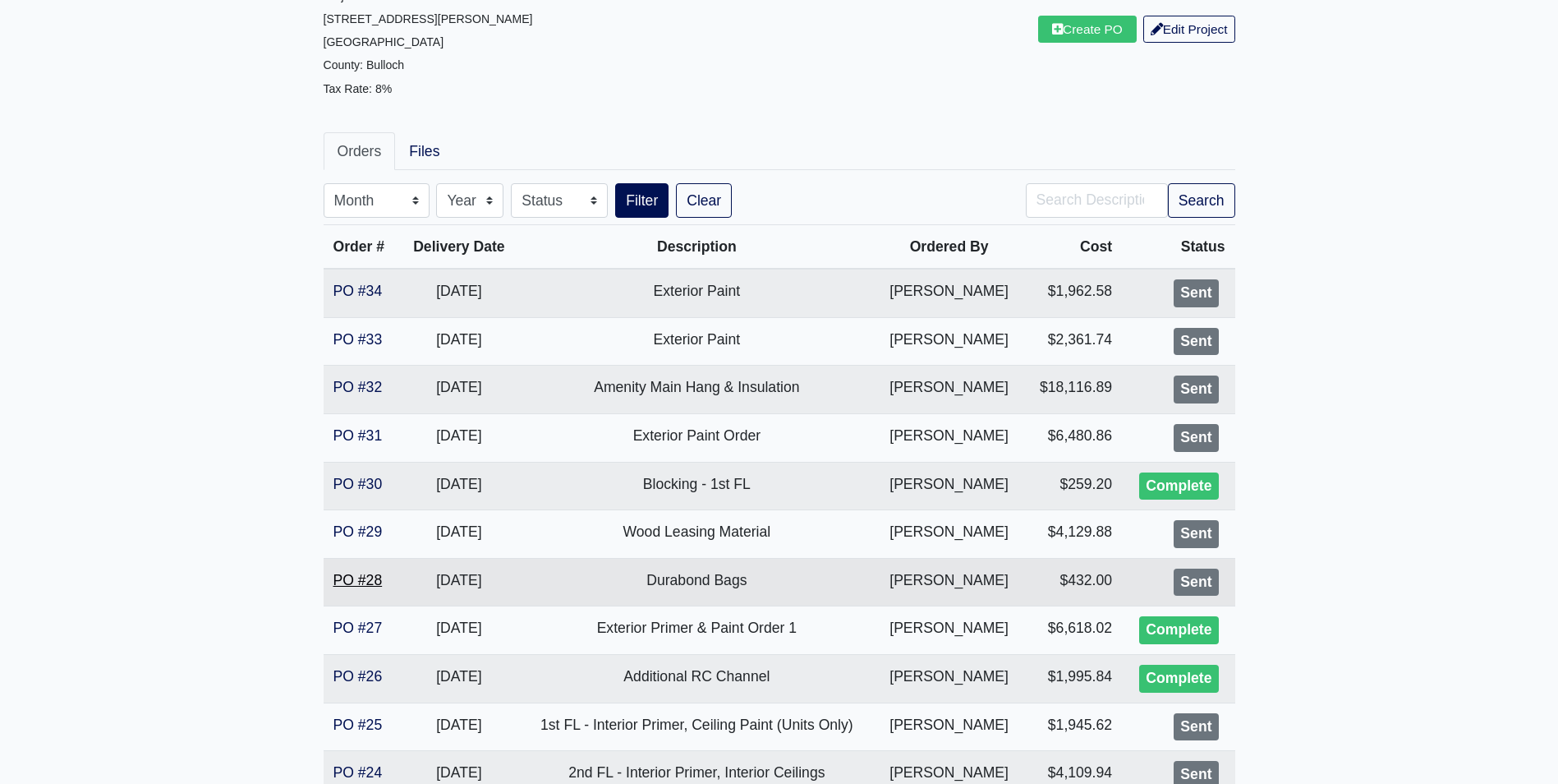
click at [380, 583] on link "PO #28" at bounding box center [358, 580] width 49 height 17
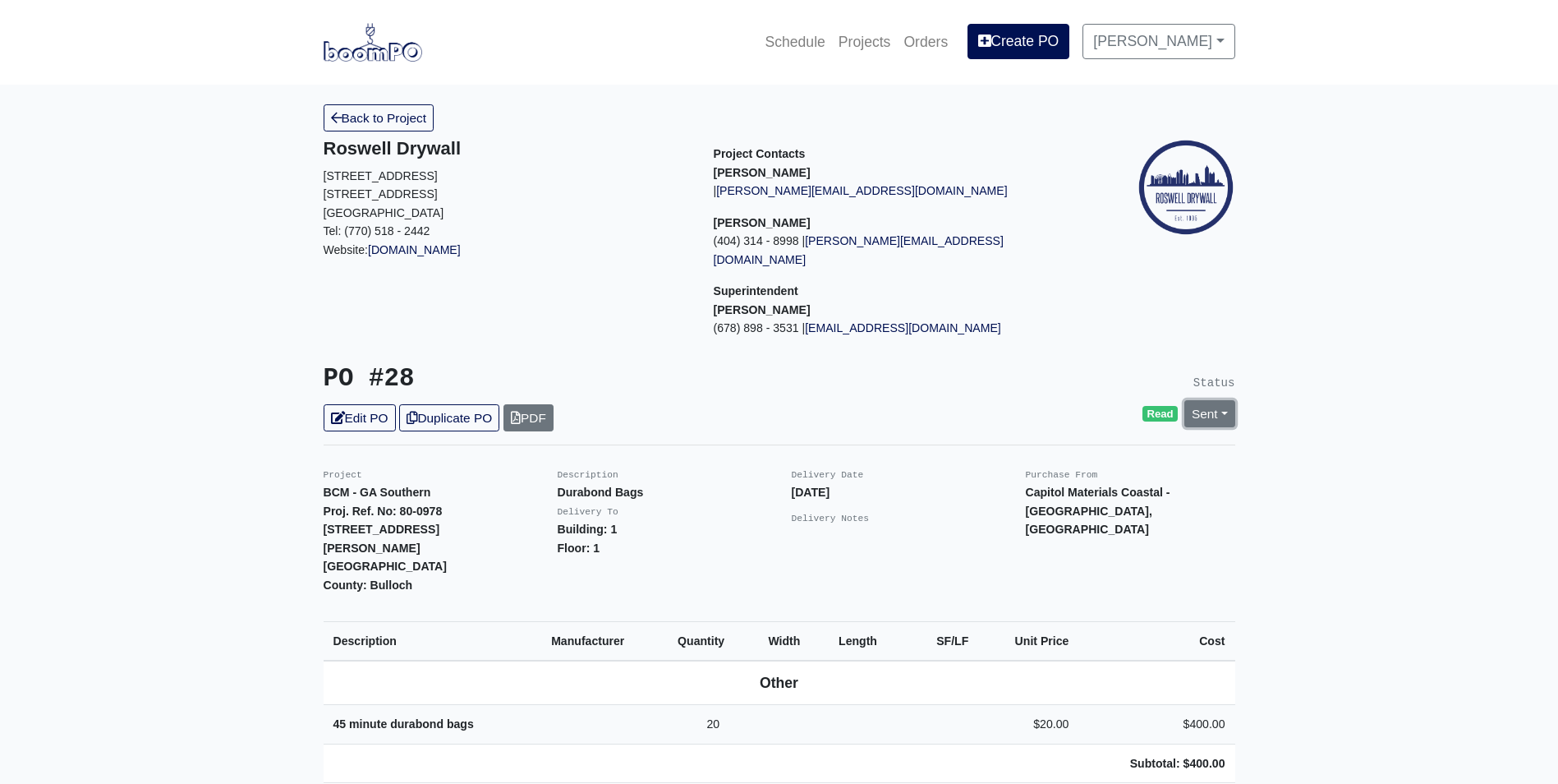
drag, startPoint x: 1206, startPoint y: 391, endPoint x: 1185, endPoint y: 437, distance: 50.6
click at [1206, 400] on link "Sent" at bounding box center [1210, 413] width 51 height 27
click at [1130, 489] on link "Complete" at bounding box center [1115, 502] width 245 height 25
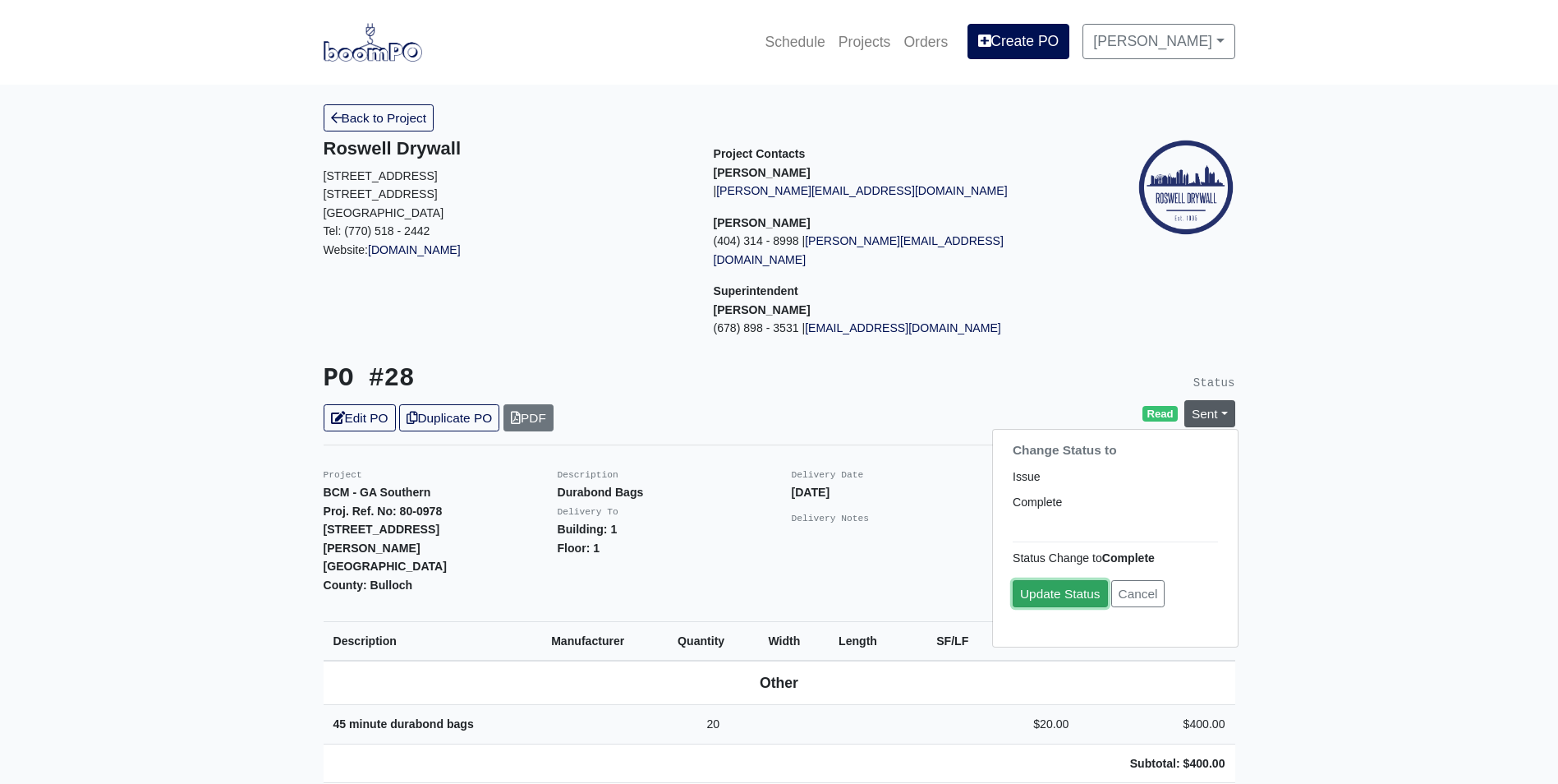
click at [1061, 580] on link "Update Status" at bounding box center [1060, 593] width 95 height 27
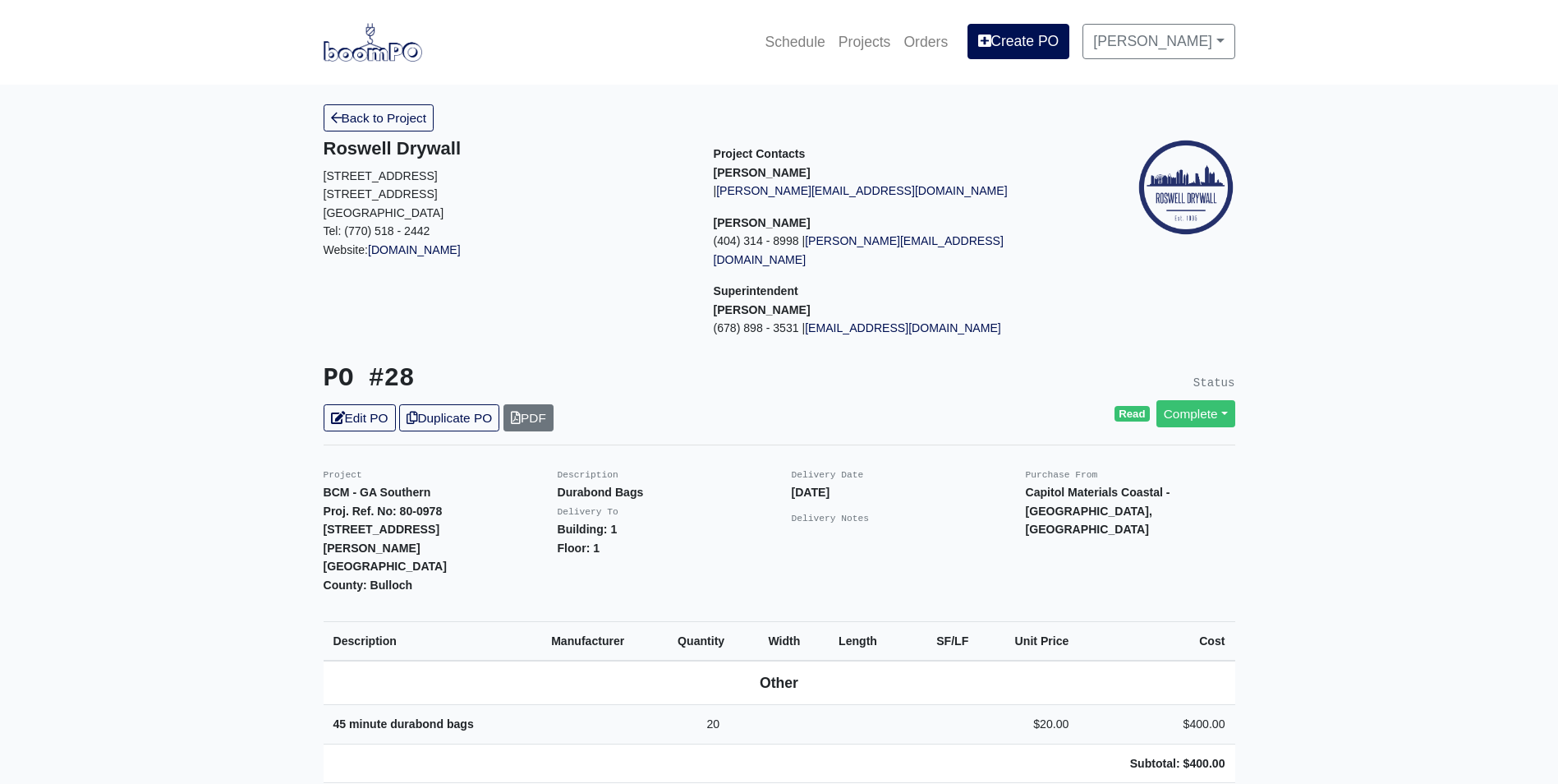
click at [384, 48] on img at bounding box center [373, 42] width 99 height 38
